Goal: Find contact information: Find contact information

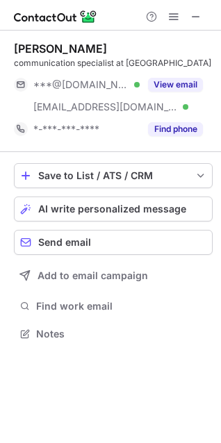
scroll to position [324, 221]
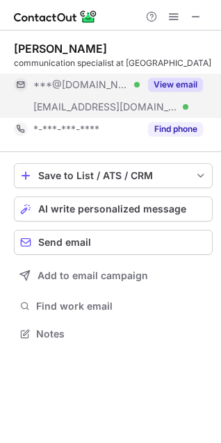
click at [163, 82] on button "View email" at bounding box center [175, 85] width 55 height 14
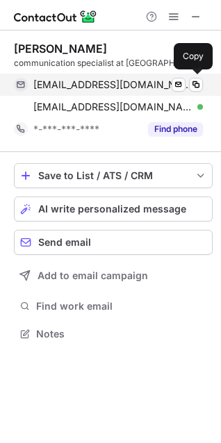
click at [102, 83] on span "bae4me@gmail.com" at bounding box center [112, 85] width 159 height 13
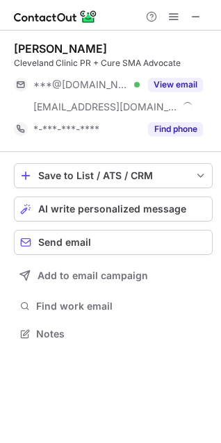
scroll to position [324, 221]
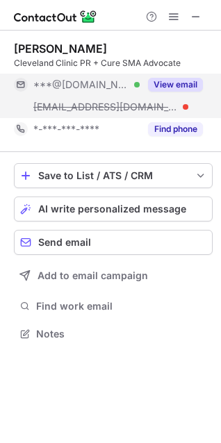
click at [164, 79] on button "View email" at bounding box center [175, 85] width 55 height 14
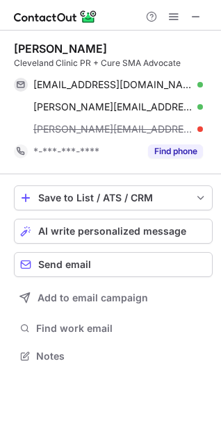
scroll to position [346, 221]
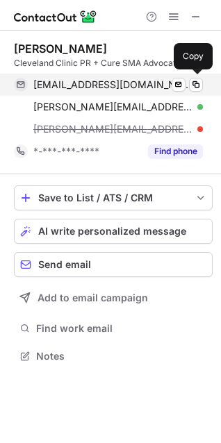
click at [93, 79] on span "beckyastorgapr@gmail.com" at bounding box center [112, 85] width 159 height 13
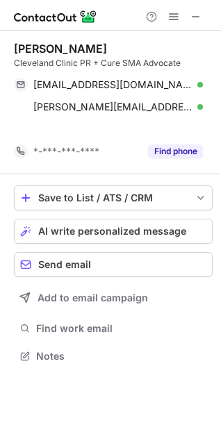
scroll to position [324, 221]
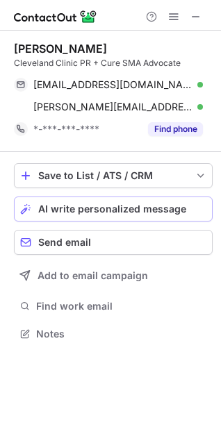
scroll to position [324, 221]
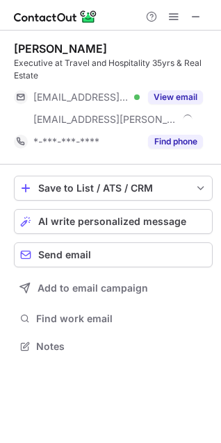
scroll to position [336, 221]
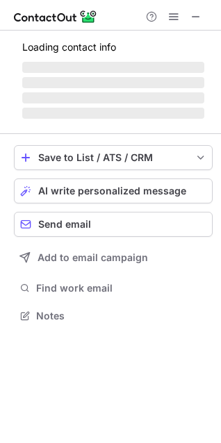
scroll to position [6, 6]
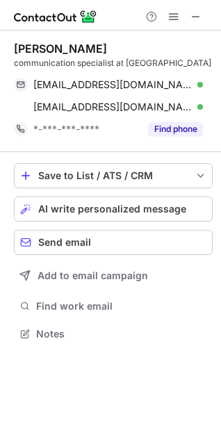
scroll to position [324, 221]
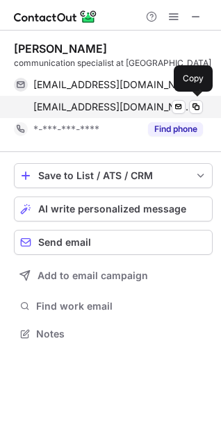
click at [96, 106] on span "williaj8@ccf.org" at bounding box center [112, 107] width 159 height 13
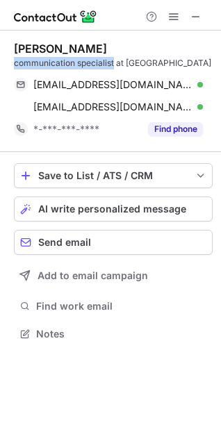
drag, startPoint x: 113, startPoint y: 64, endPoint x: 13, endPoint y: 63, distance: 100.1
click at [13, 63] on div "jennifer Williams communication specialist at Cleveland Clinic bae4me@gmail.com…" at bounding box center [110, 193] width 221 height 325
copy div "communication specialist"
drag, startPoint x: 117, startPoint y: 49, endPoint x: 11, endPoint y: 46, distance: 105.7
click at [11, 46] on div "jennifer Williams communication specialist at Cleveland Clinic bae4me@gmail.com…" at bounding box center [110, 193] width 221 height 325
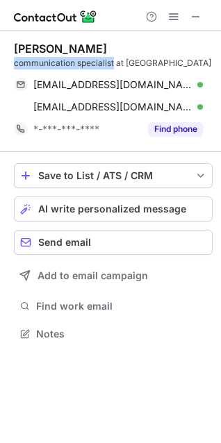
copy div "jennifer Williams"
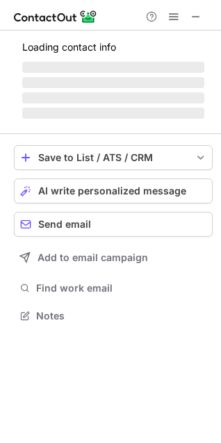
scroll to position [314, 221]
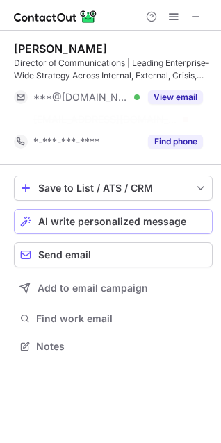
scroll to position [314, 221]
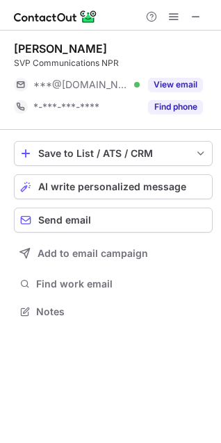
scroll to position [6, 6]
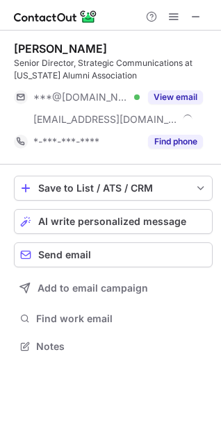
scroll to position [336, 221]
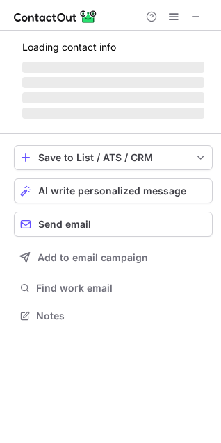
scroll to position [336, 221]
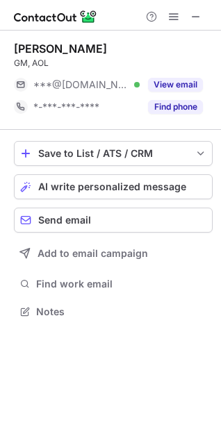
scroll to position [6, 6]
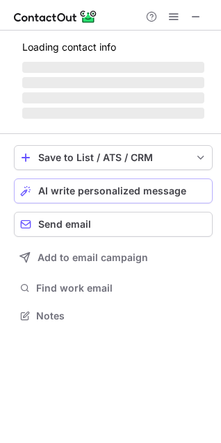
scroll to position [336, 221]
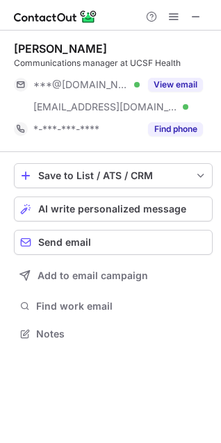
scroll to position [324, 221]
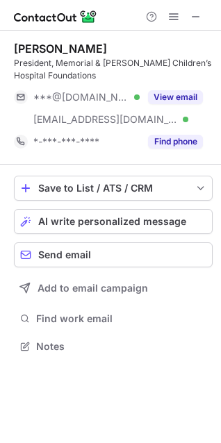
scroll to position [336, 221]
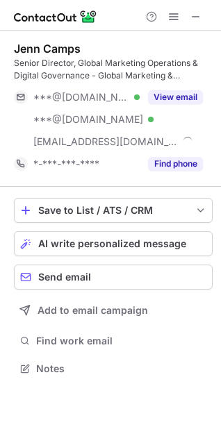
scroll to position [359, 221]
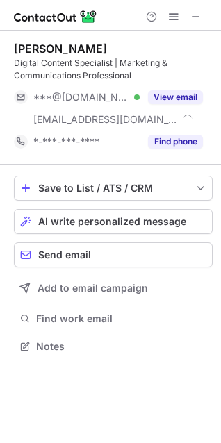
scroll to position [336, 221]
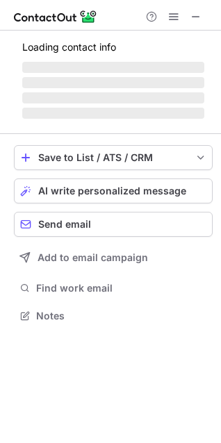
scroll to position [336, 221]
